Goal: Check status: Check status

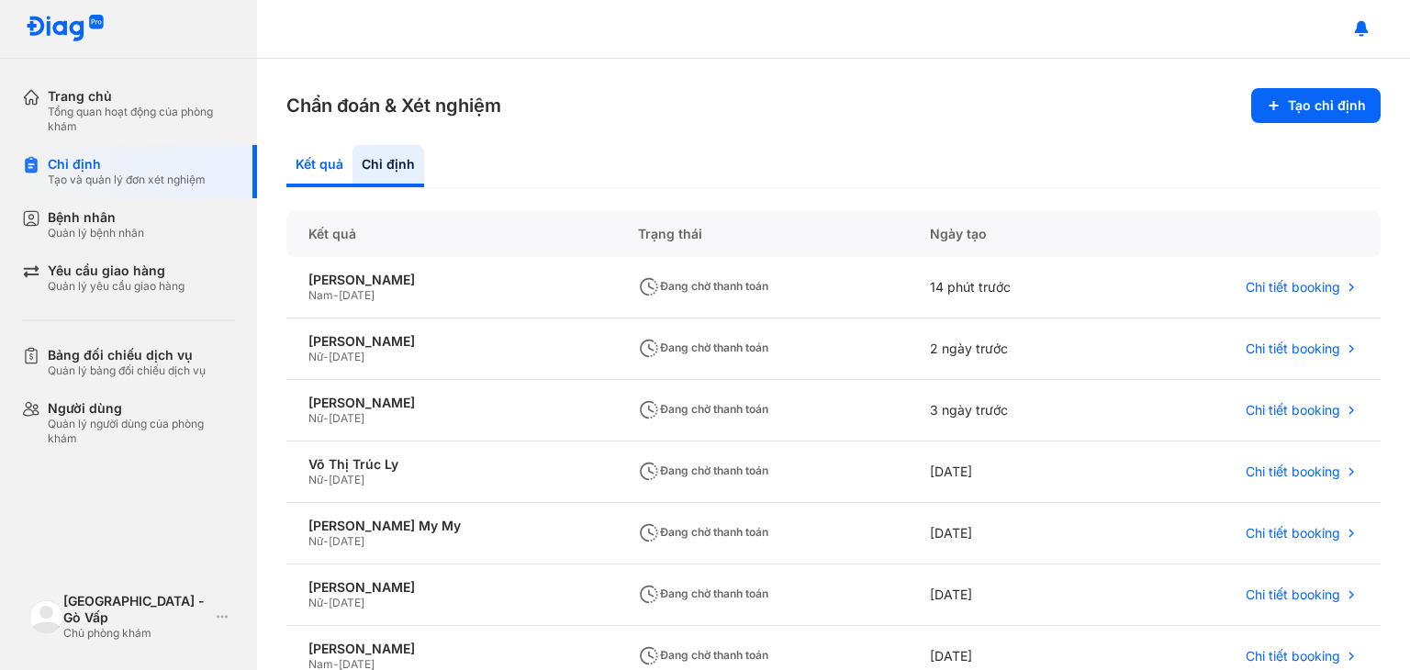
click at [353, 162] on div "Kết quả" at bounding box center [389, 166] width 72 height 42
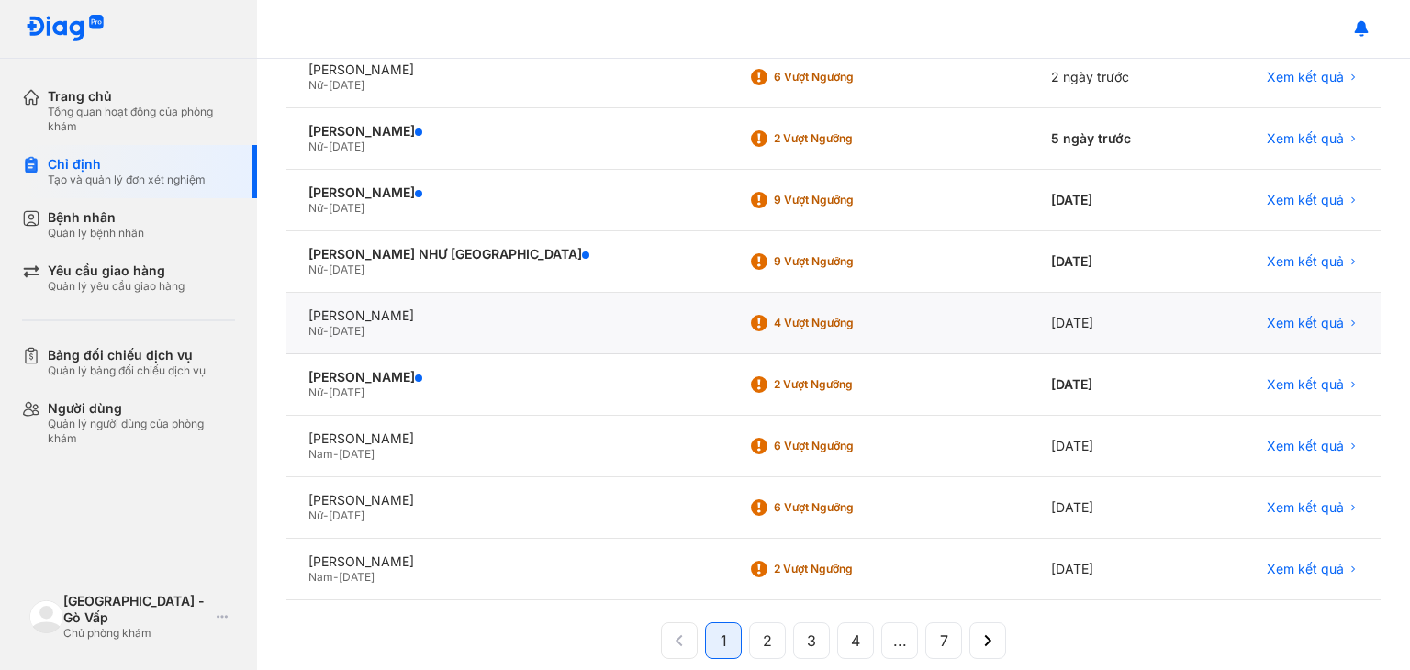
scroll to position [347, 0]
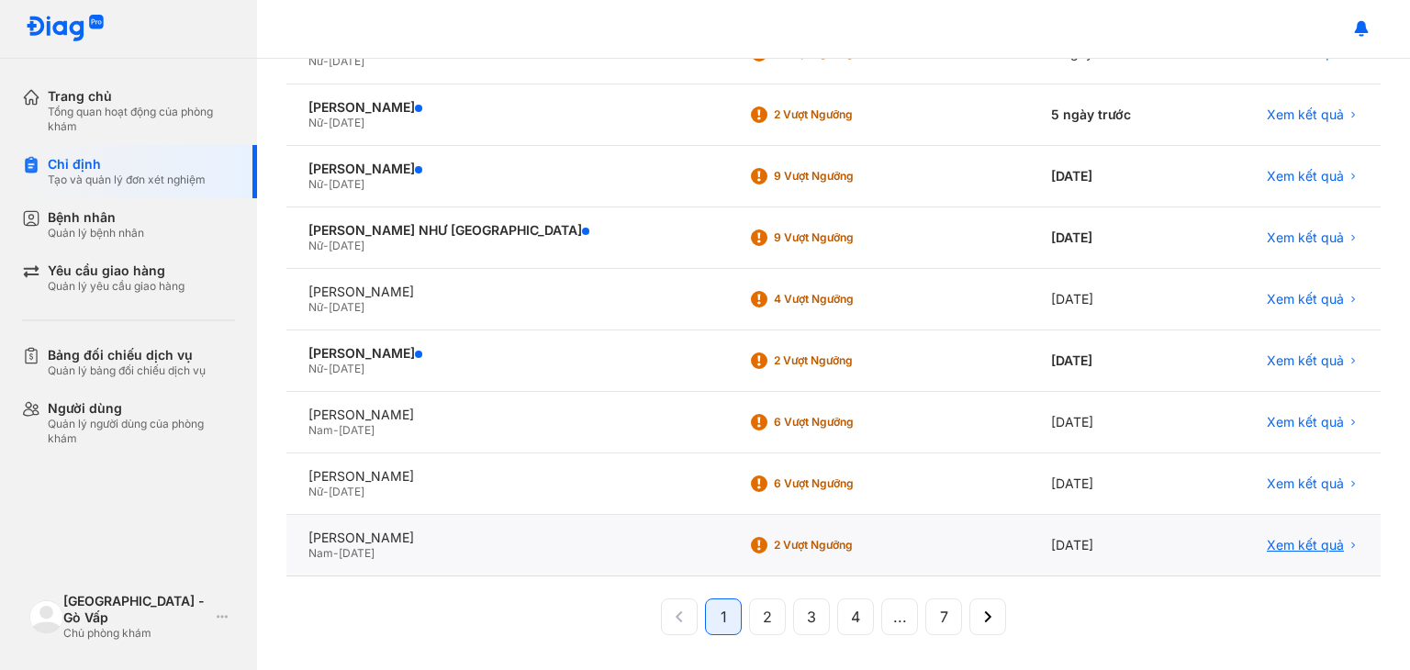
click at [1281, 544] on span "Xem kết quả" at bounding box center [1305, 545] width 77 height 17
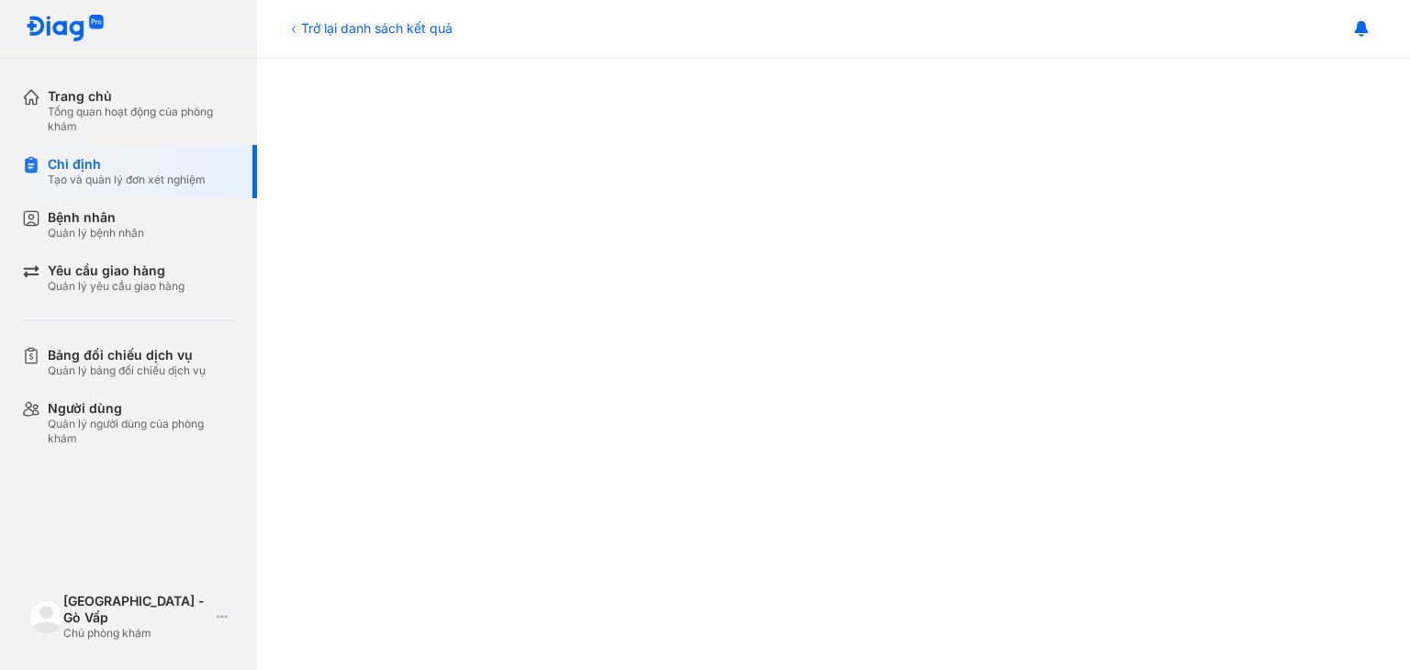
scroll to position [643, 0]
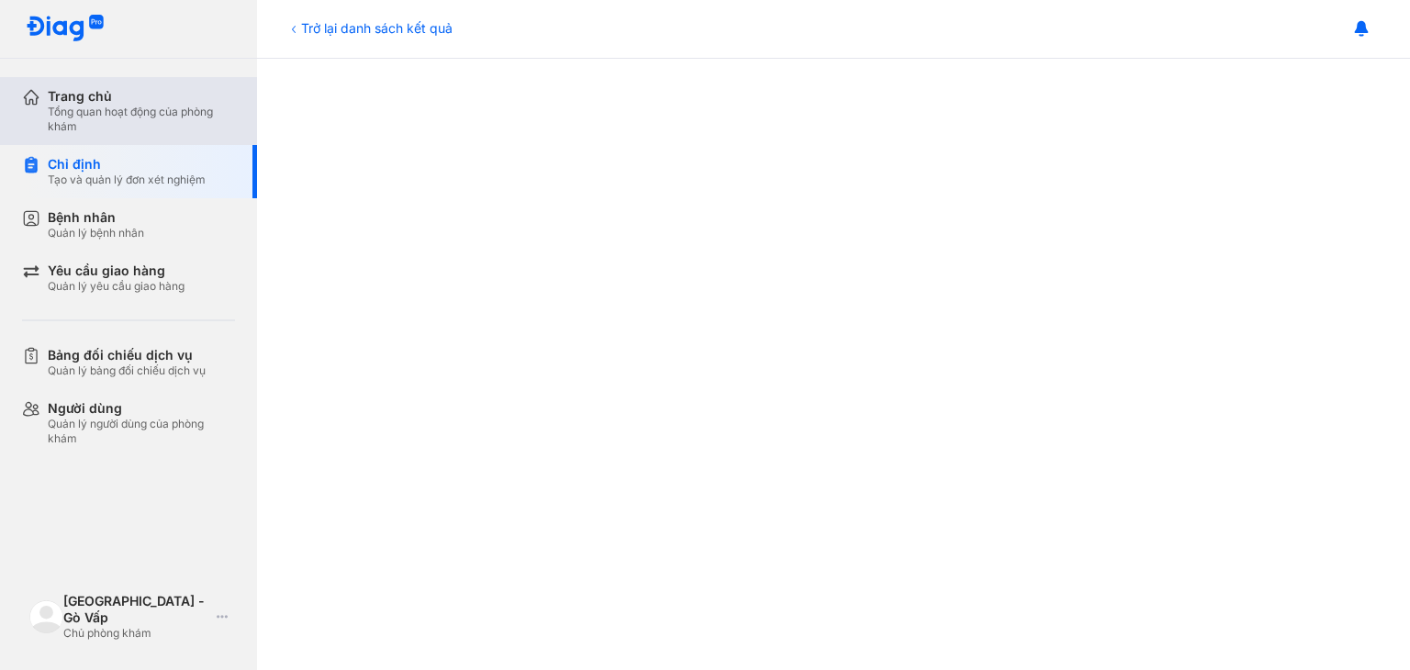
click at [85, 114] on div "Tổng quan hoạt động của phòng khám" at bounding box center [141, 119] width 187 height 29
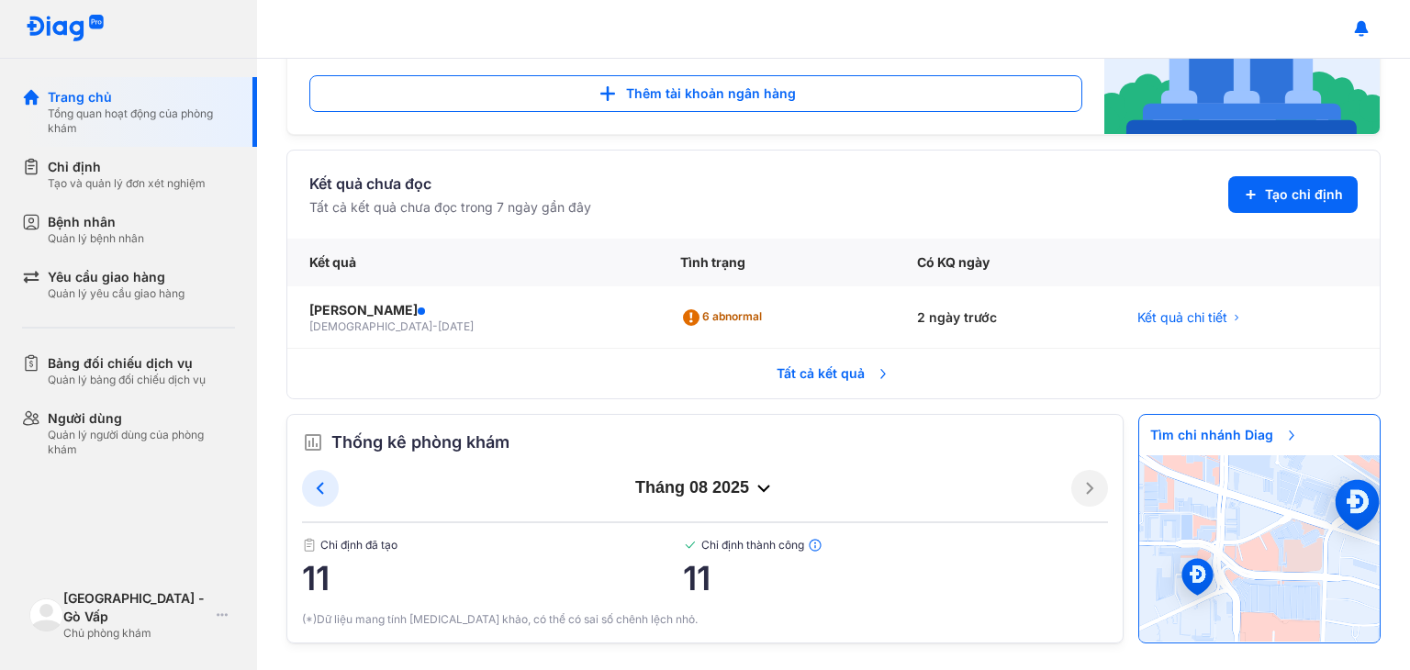
scroll to position [312, 0]
click at [818, 376] on span "Tất cả kết quả" at bounding box center [834, 373] width 136 height 40
